Goal: Find specific page/section: Find specific page/section

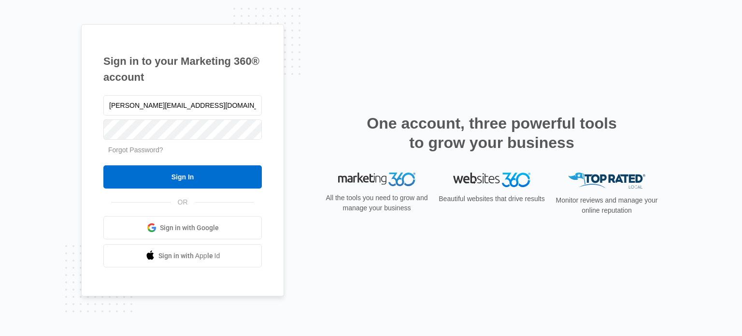
type input "[PERSON_NAME][EMAIL_ADDRESS][DOMAIN_NAME]"
click at [103, 165] on input "Sign In" at bounding box center [182, 176] width 159 height 23
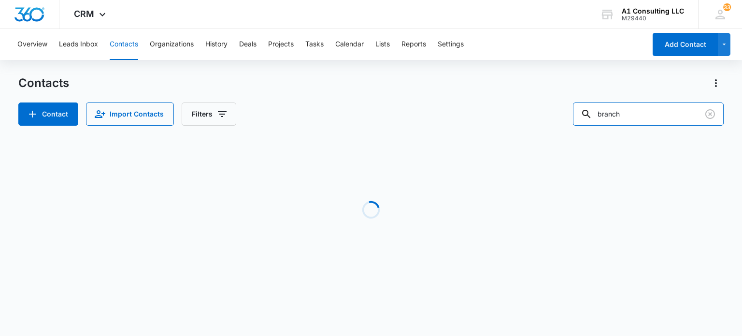
drag, startPoint x: 647, startPoint y: 122, endPoint x: 411, endPoint y: 160, distance: 238.9
click at [411, 160] on div "Contacts Contact Import Contacts Filters branch Loading No Results" at bounding box center [370, 184] width 705 height 218
type input "disa"
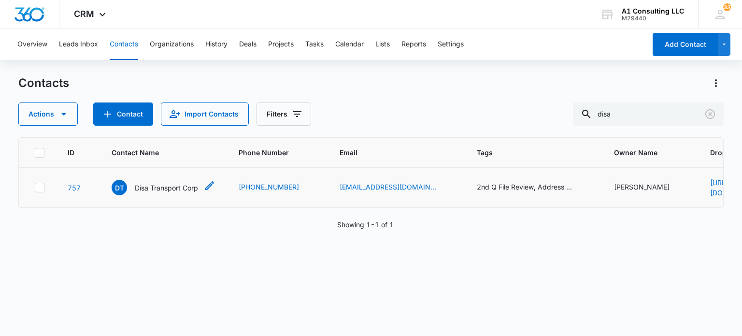
click at [161, 193] on div "DT Disa Transport Corp" at bounding box center [155, 187] width 87 height 15
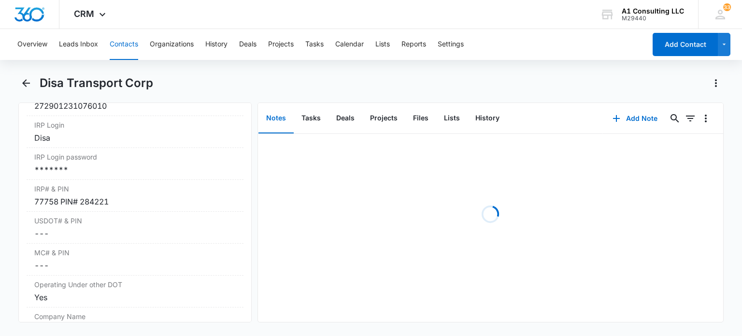
scroll to position [1264, 0]
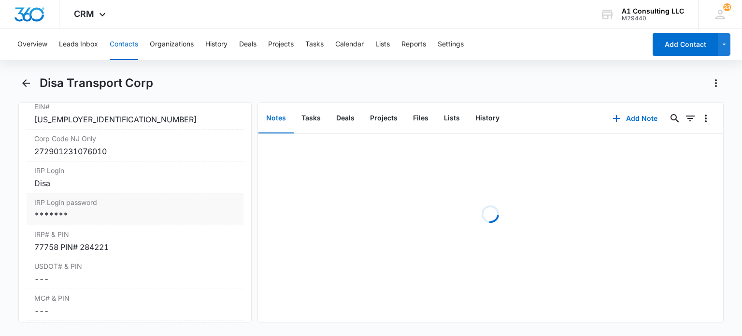
click at [141, 221] on div "*******" at bounding box center [134, 215] width 201 height 12
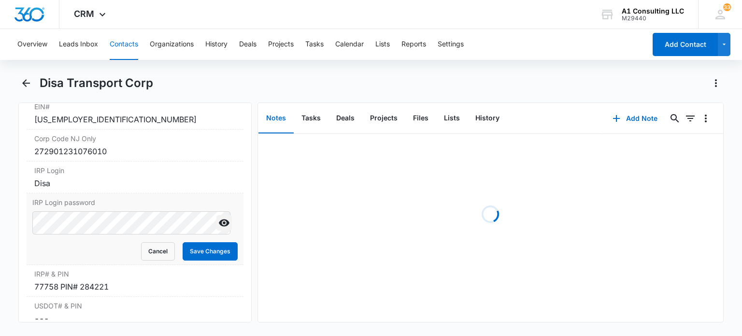
click at [219, 227] on icon "Show" at bounding box center [224, 222] width 11 height 7
